Goal: Check status: Check status

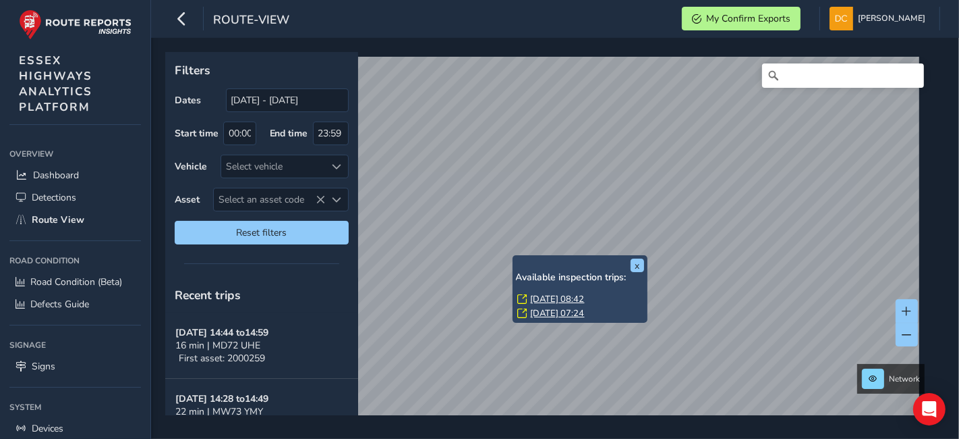
click at [564, 293] on link "Fri, 3 Oct, 08:42" at bounding box center [558, 299] width 54 height 12
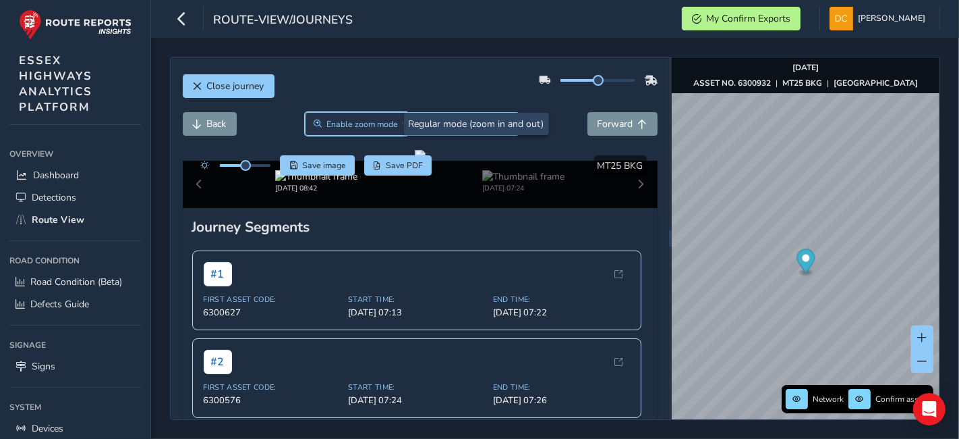
drag, startPoint x: 375, startPoint y: 121, endPoint x: 322, endPoint y: 188, distance: 85.4
click at [374, 121] on span "Enable zoom mode" at bounding box center [363, 124] width 72 height 11
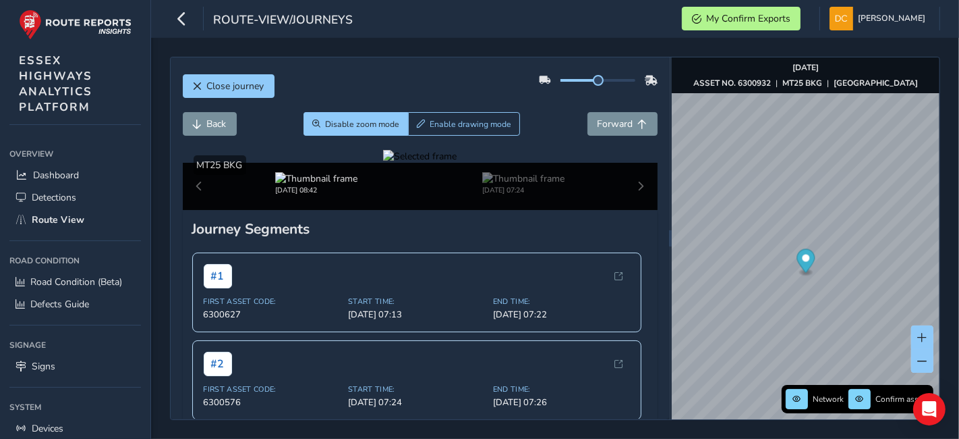
click at [383, 163] on div at bounding box center [420, 156] width 74 height 13
click at [449, 163] on div at bounding box center [420, 156] width 74 height 13
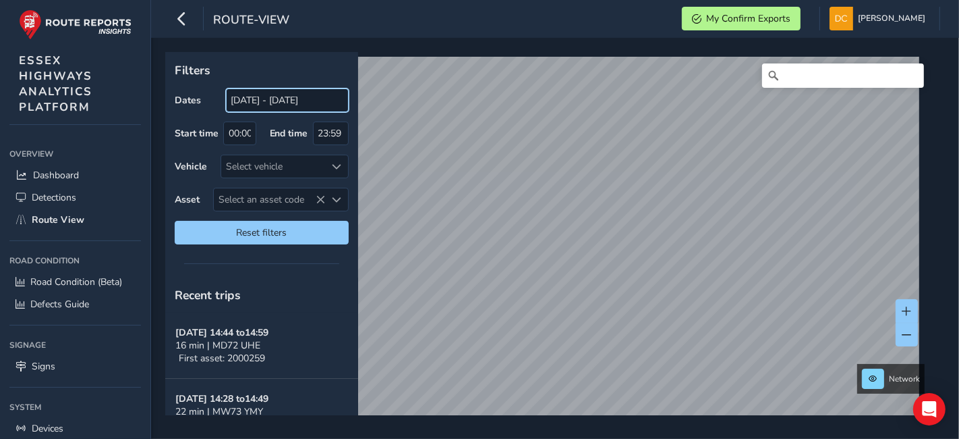
click at [295, 105] on input "[DATE] - [DATE]" at bounding box center [287, 100] width 123 height 24
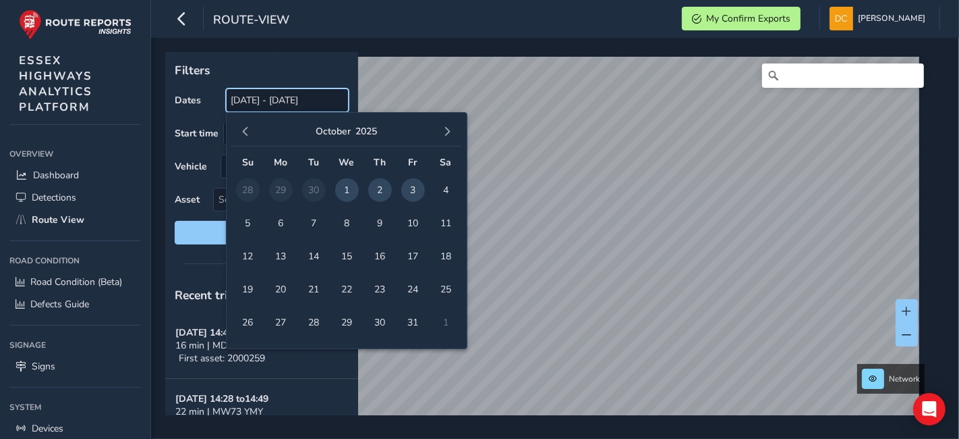
click at [269, 107] on input "[DATE] - [DATE]" at bounding box center [287, 100] width 123 height 24
click at [277, 103] on input "[DATE] - [DATE]" at bounding box center [287, 100] width 123 height 24
click at [283, 97] on input "[DATE] - [DATE]" at bounding box center [287, 100] width 123 height 24
click at [282, 97] on input "[DATE] - [DATE]" at bounding box center [287, 100] width 123 height 24
click at [275, 98] on input "[DATE] - [DATE]" at bounding box center [287, 100] width 123 height 24
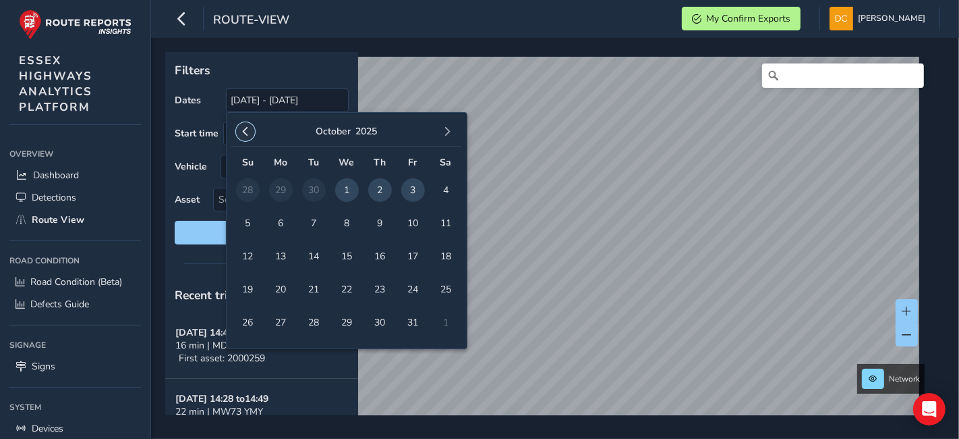
click at [242, 131] on span "button" at bounding box center [245, 131] width 9 height 9
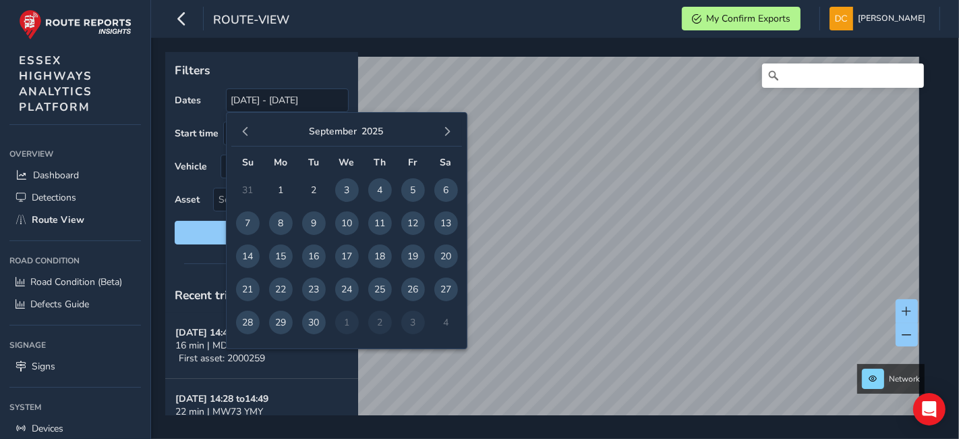
click at [242, 131] on span "button" at bounding box center [245, 131] width 9 height 9
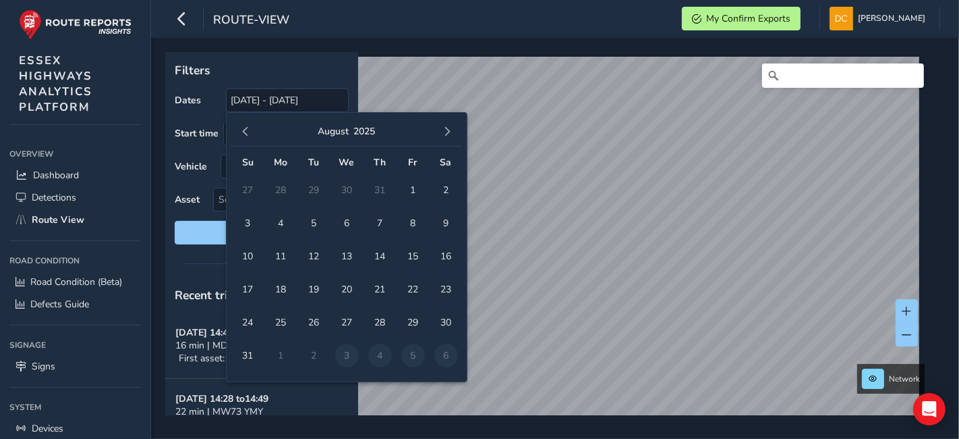
click at [242, 131] on span "button" at bounding box center [245, 131] width 9 height 9
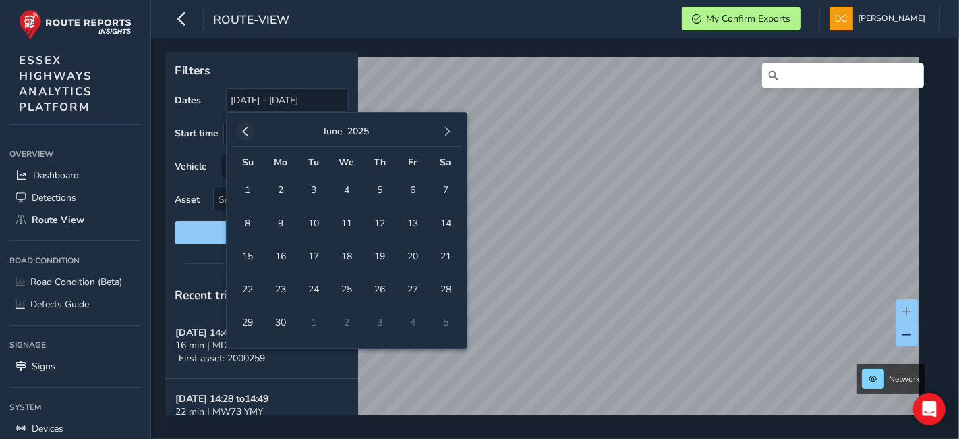
click at [242, 132] on span "button" at bounding box center [245, 131] width 9 height 9
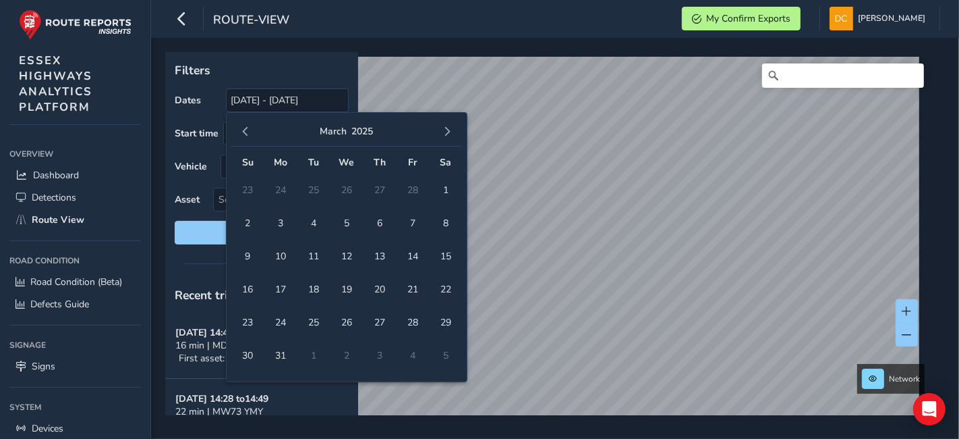
click at [242, 132] on span "button" at bounding box center [245, 131] width 9 height 9
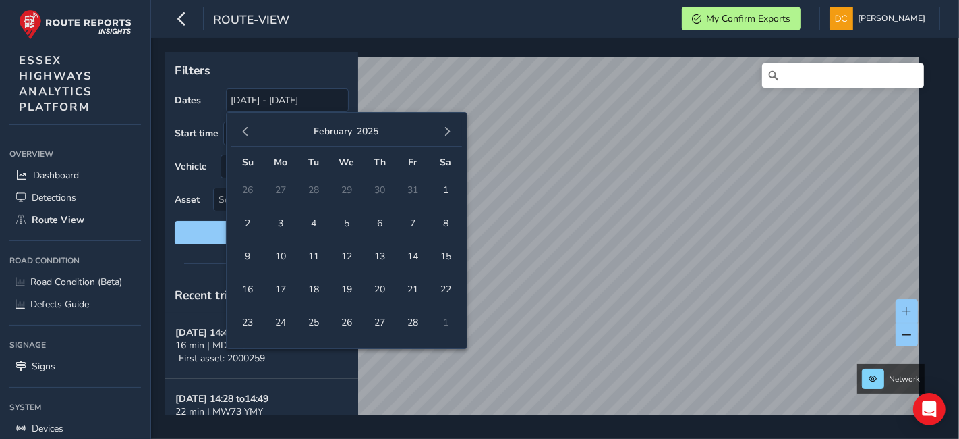
click at [242, 132] on span "button" at bounding box center [245, 131] width 9 height 9
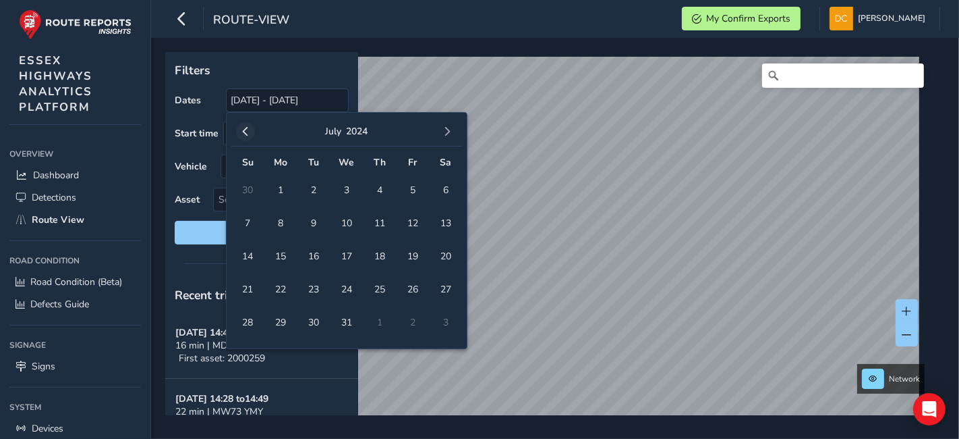
click at [237, 130] on button "button" at bounding box center [245, 131] width 19 height 19
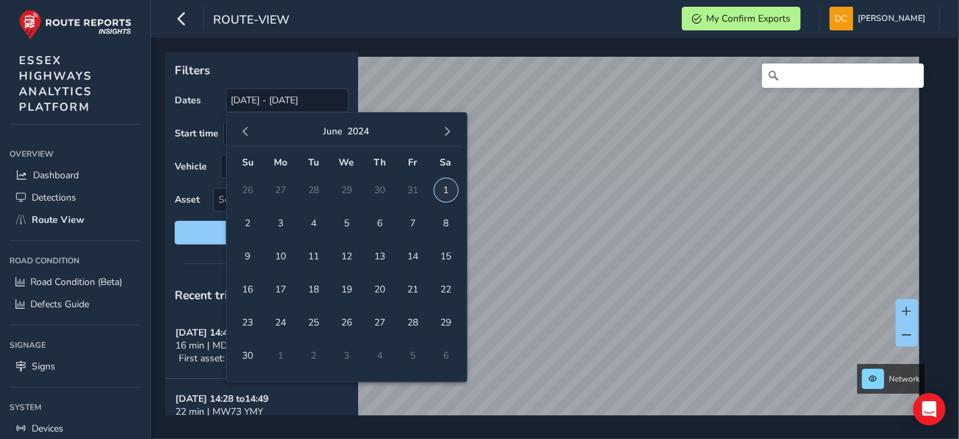
click at [437, 194] on span "1" at bounding box center [446, 190] width 24 height 24
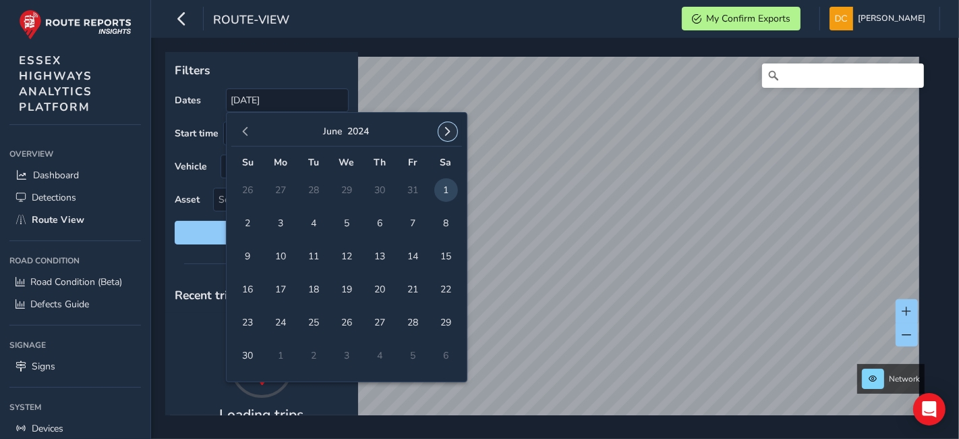
click at [446, 134] on span "button" at bounding box center [447, 131] width 9 height 9
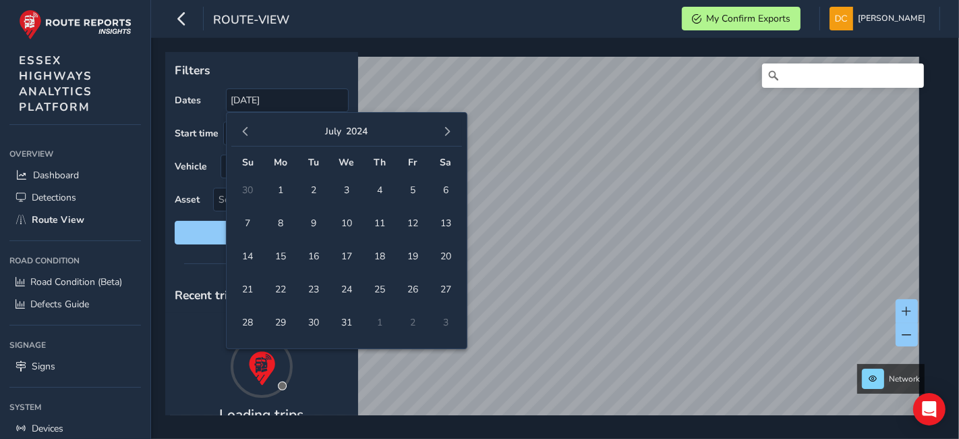
click at [445, 134] on span "button" at bounding box center [447, 131] width 9 height 9
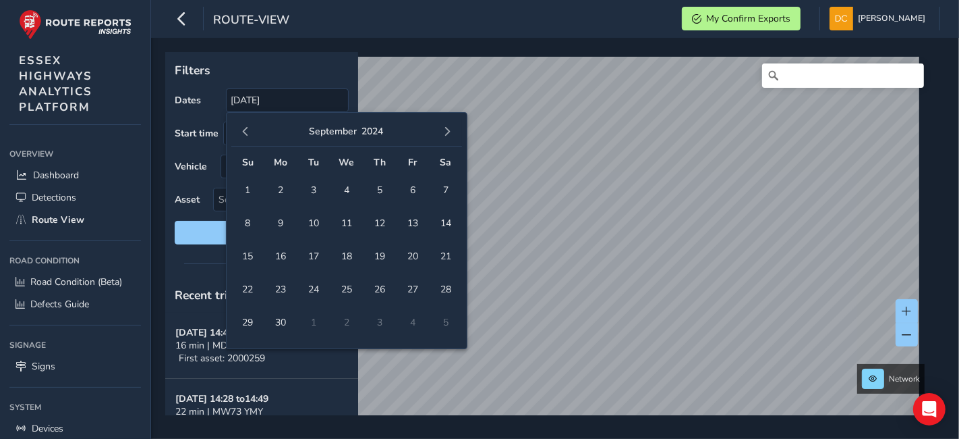
click at [445, 134] on span "button" at bounding box center [447, 131] width 9 height 9
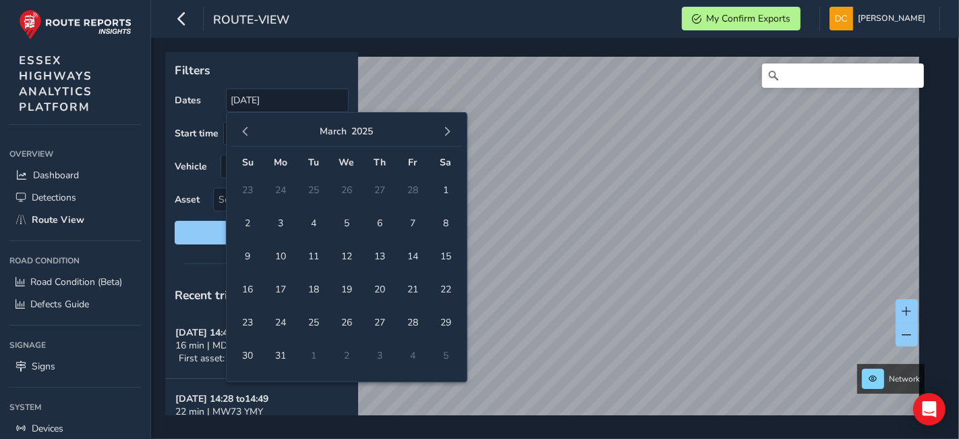
click at [445, 134] on span "button" at bounding box center [447, 131] width 9 height 9
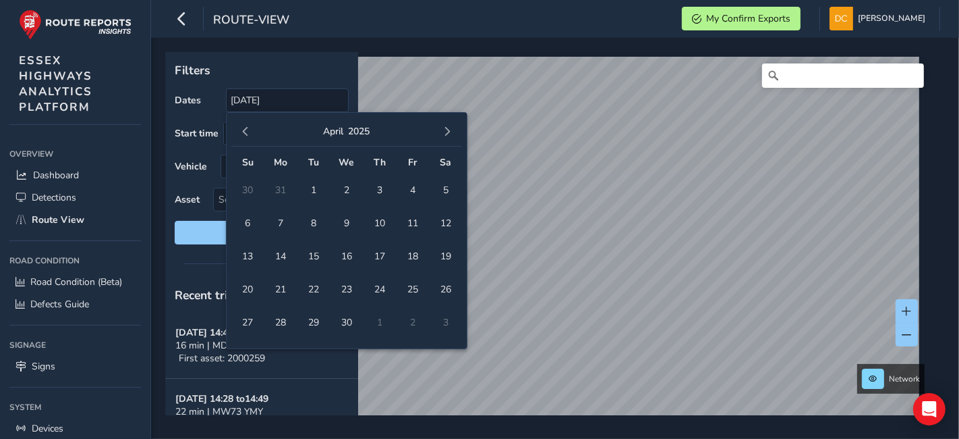
click at [445, 134] on span "button" at bounding box center [447, 131] width 9 height 9
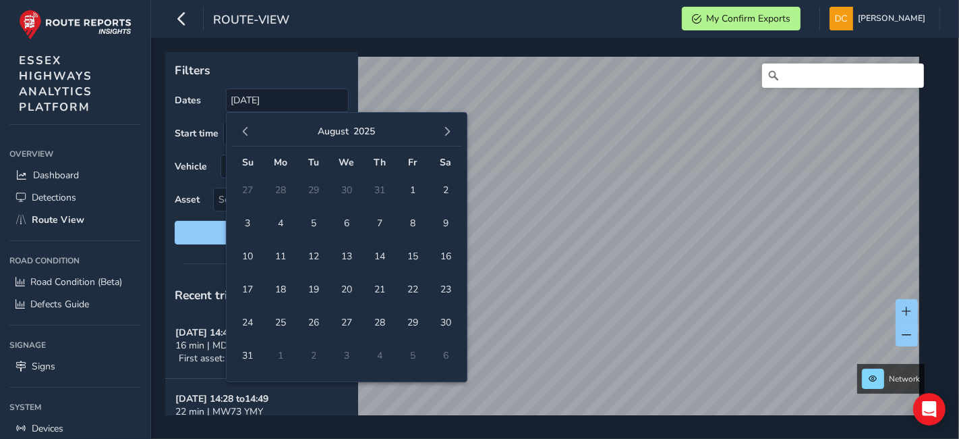
click at [445, 134] on span "button" at bounding box center [447, 131] width 9 height 9
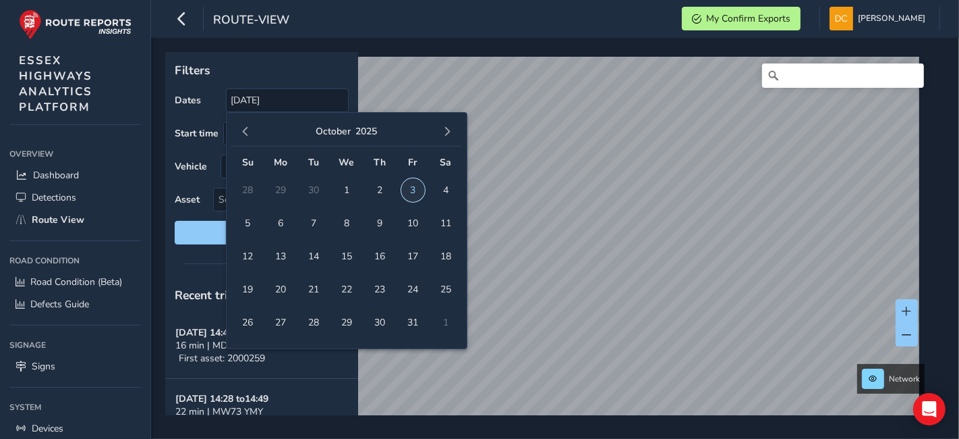
click at [408, 192] on span "3" at bounding box center [413, 190] width 24 height 24
type input "[DATE] - [DATE]"
